Goal: Transaction & Acquisition: Download file/media

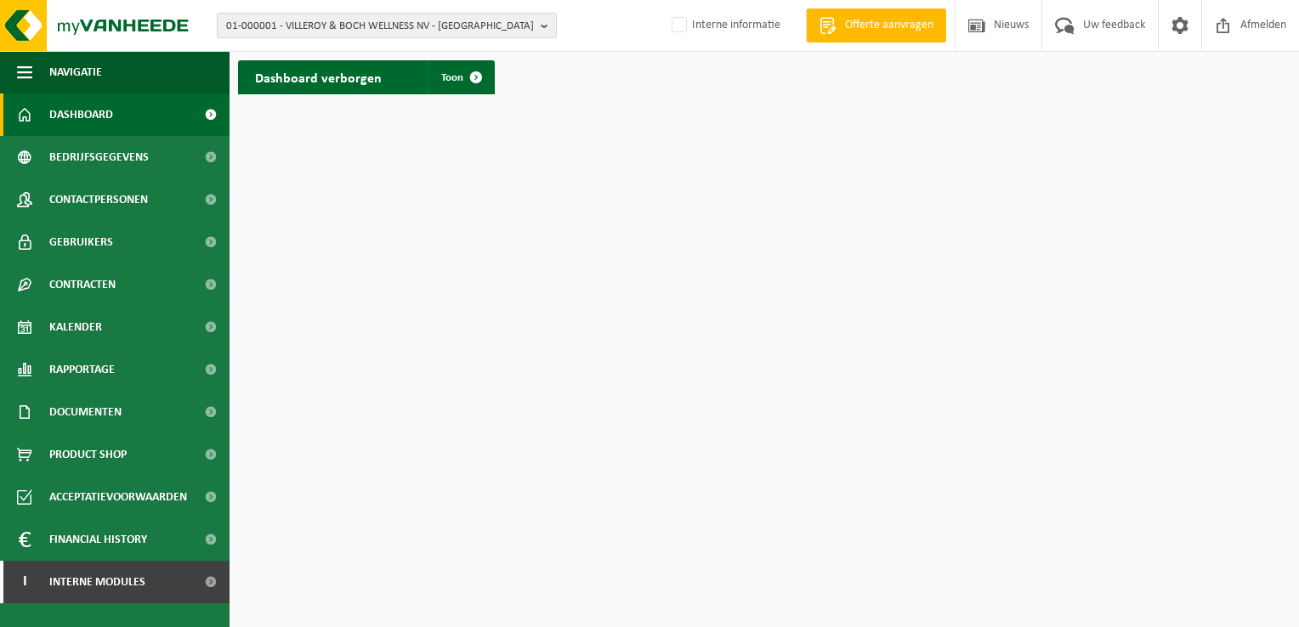
click at [270, 22] on span "01-000001 - VILLEROY & BOCH WELLNESS NV - [GEOGRAPHIC_DATA]" at bounding box center [380, 26] width 308 height 25
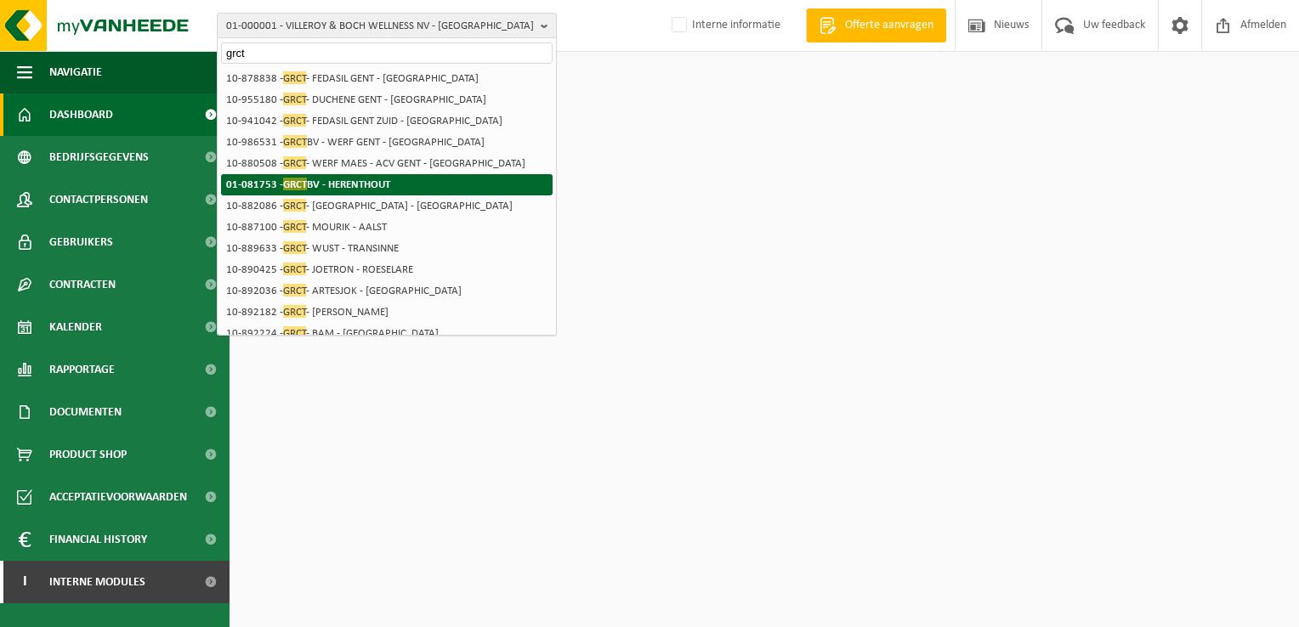
type input "grct"
click at [410, 185] on li "01-081753 - GRCT BV - HERENTHOUT" at bounding box center [386, 184] width 331 height 21
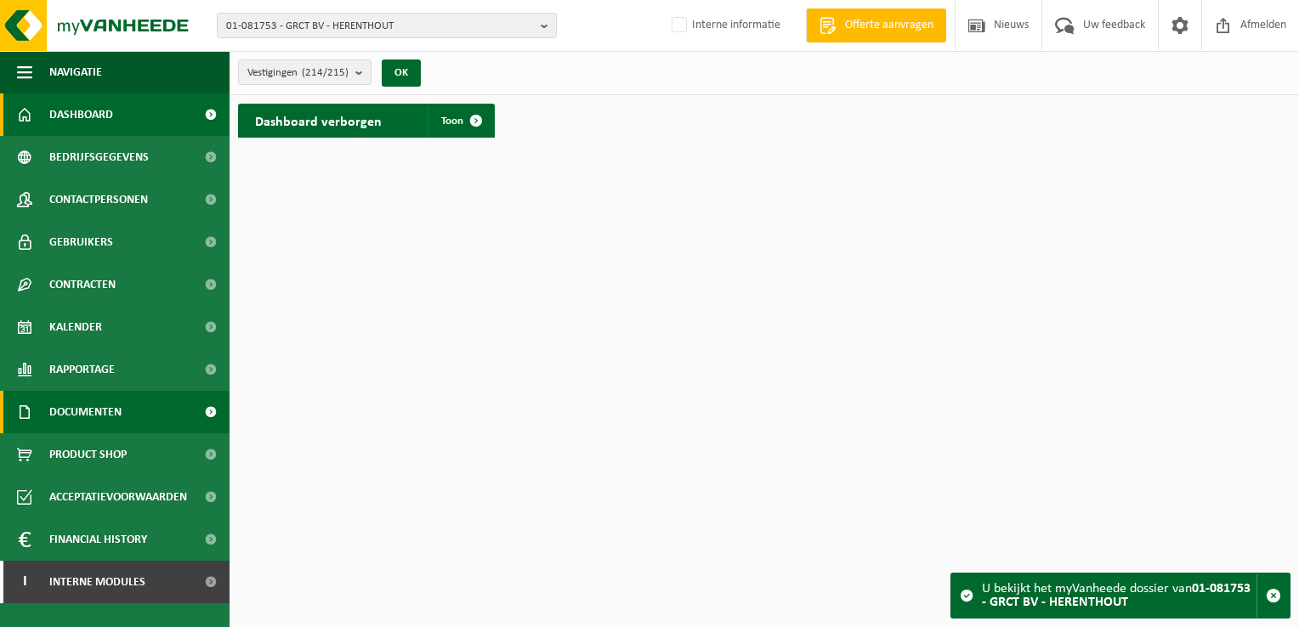
click at [123, 410] on link "Documenten" at bounding box center [114, 412] width 229 height 42
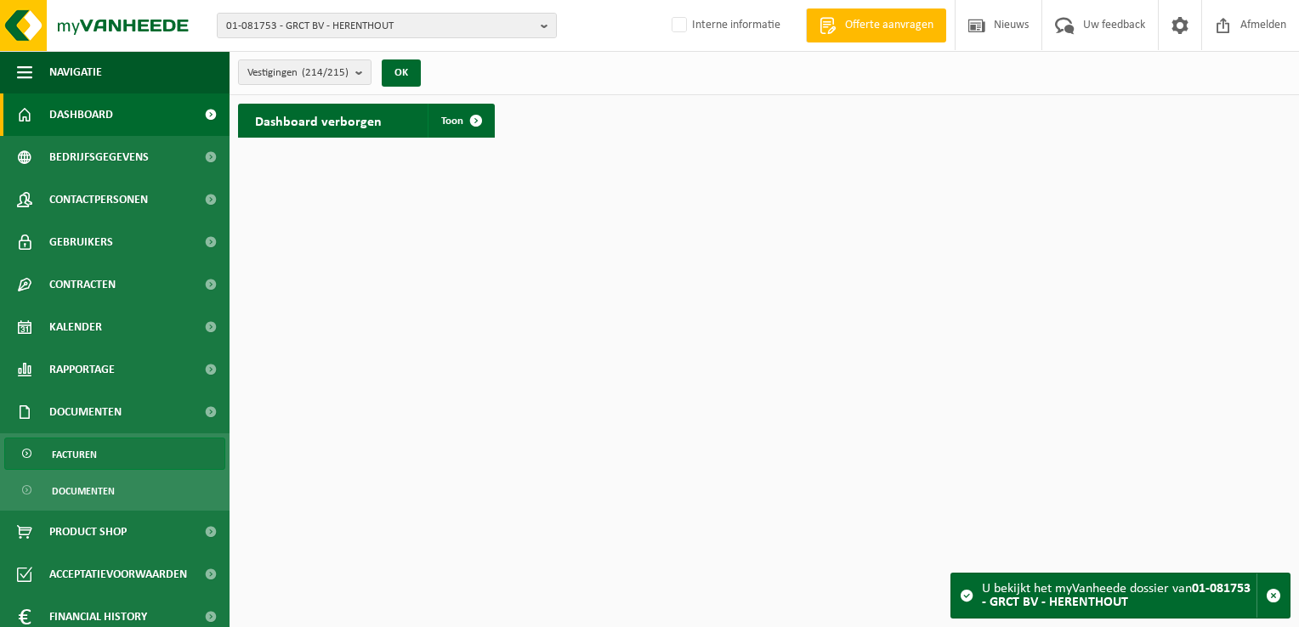
click at [110, 459] on link "Facturen" at bounding box center [114, 454] width 221 height 32
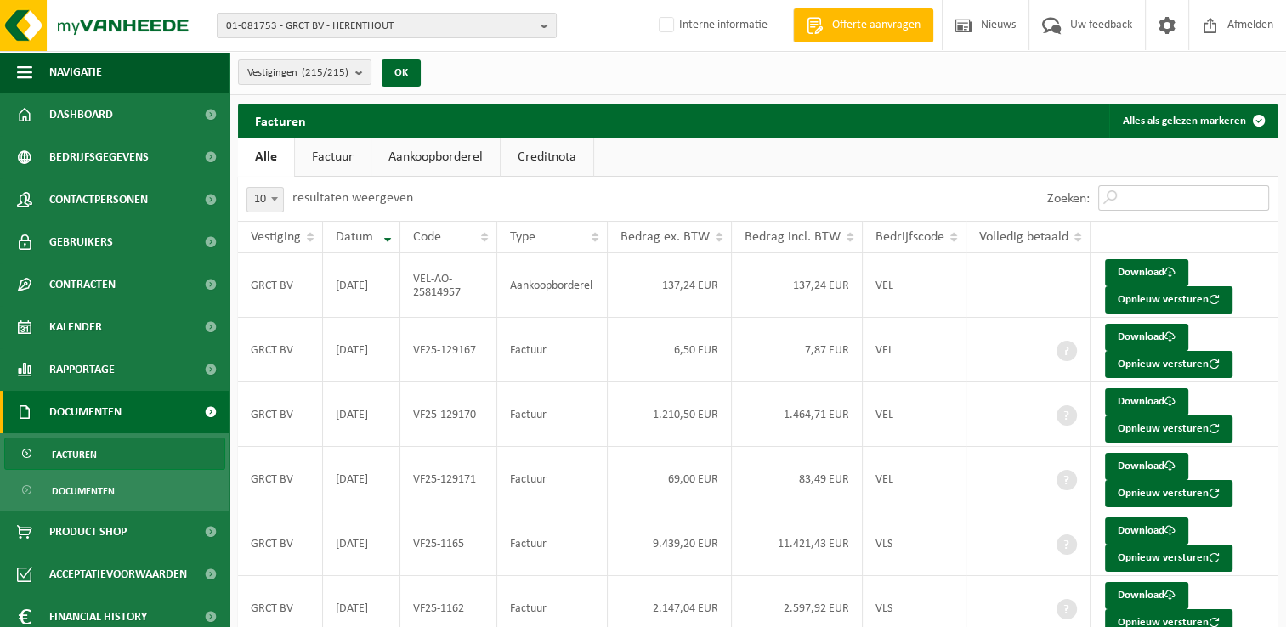
click at [1149, 193] on input "Zoeken:" at bounding box center [1183, 197] width 171 height 25
paste input "VF25-129170"
type input "VF25-129170"
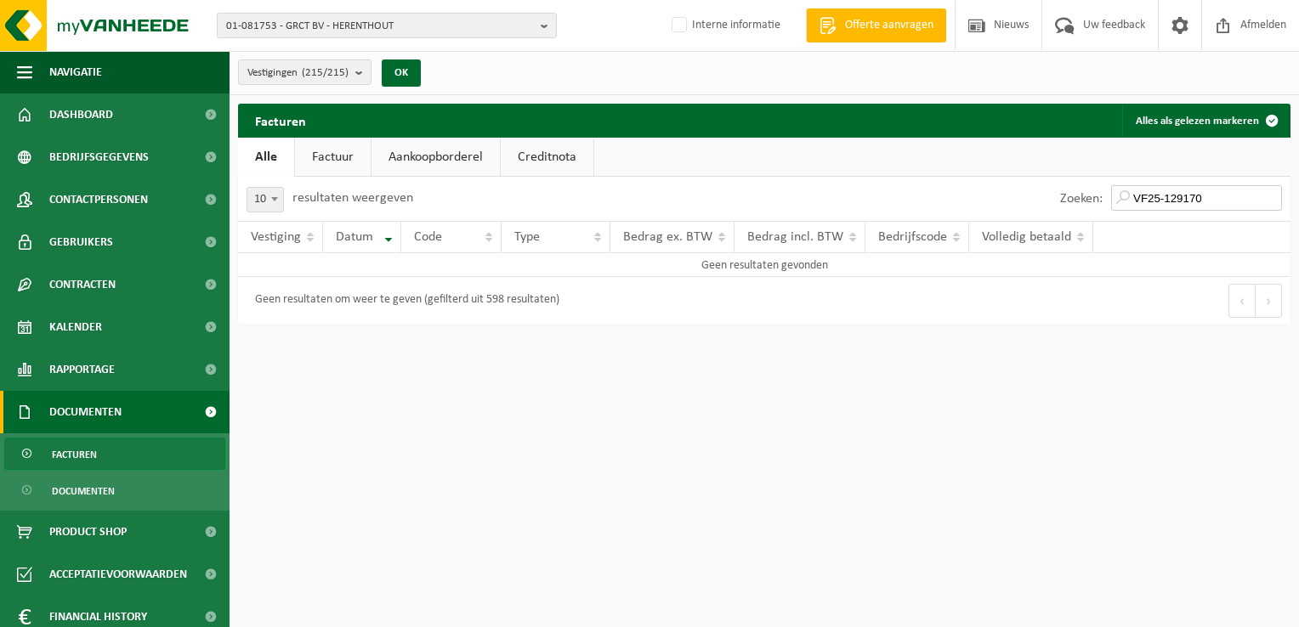
drag, startPoint x: 1215, startPoint y: 201, endPoint x: 1080, endPoint y: 201, distance: 135.1
click at [1080, 201] on div "Zoeken: VF25-129170" at bounding box center [1170, 199] width 239 height 44
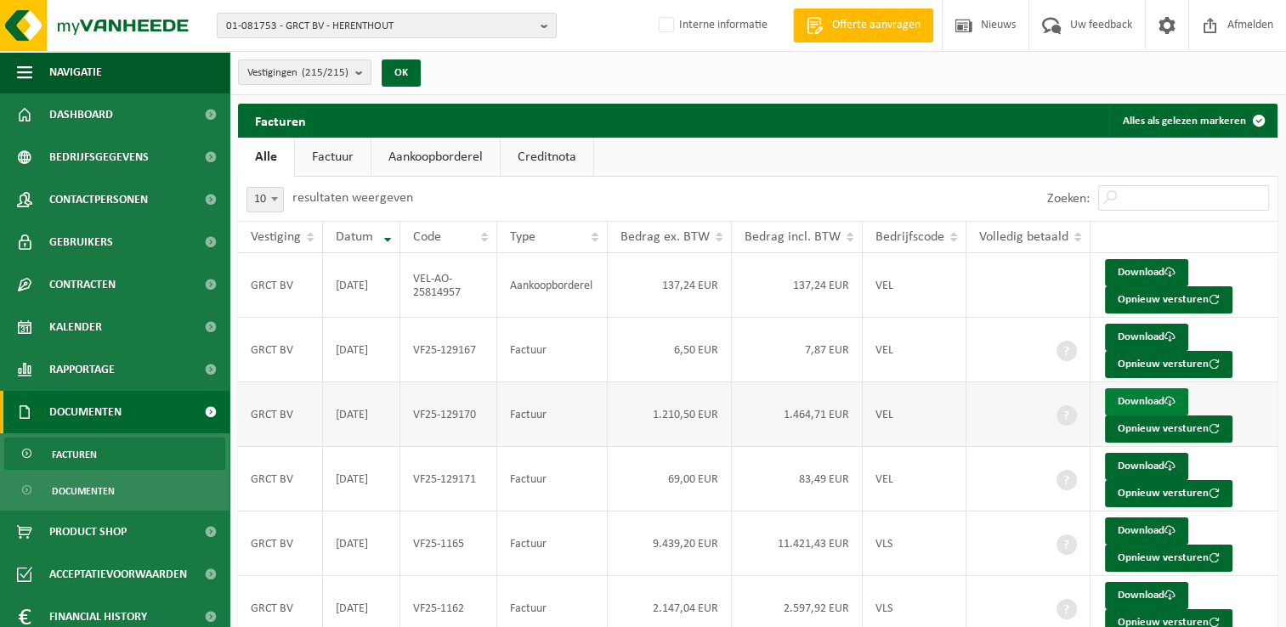
click at [1147, 397] on link "Download" at bounding box center [1146, 401] width 83 height 27
click at [1046, 53] on div "Vestigingen (215/215) Alles selecteren Alles deselecteren GRCT BV - HERENTHOUT …" at bounding box center [757, 73] width 1056 height 44
